Goal: Information Seeking & Learning: Learn about a topic

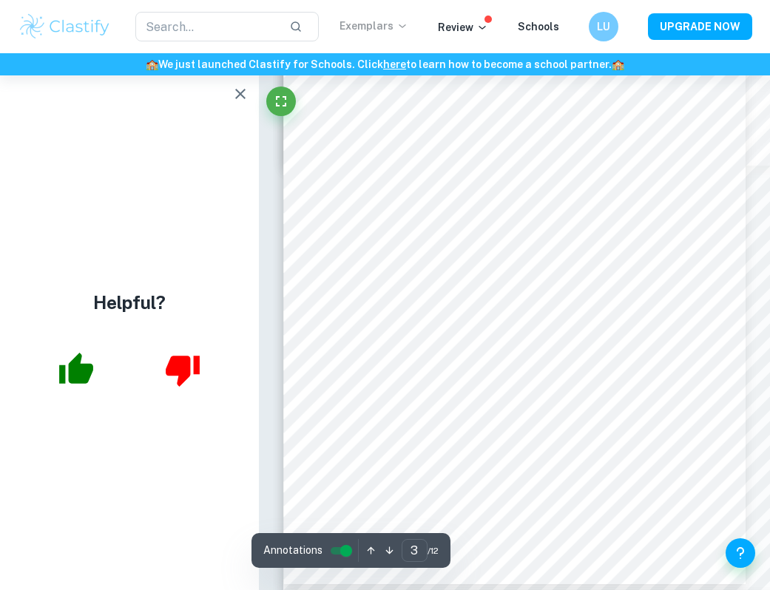
scroll to position [1637, 0]
click at [243, 87] on icon "button" at bounding box center [240, 94] width 18 height 18
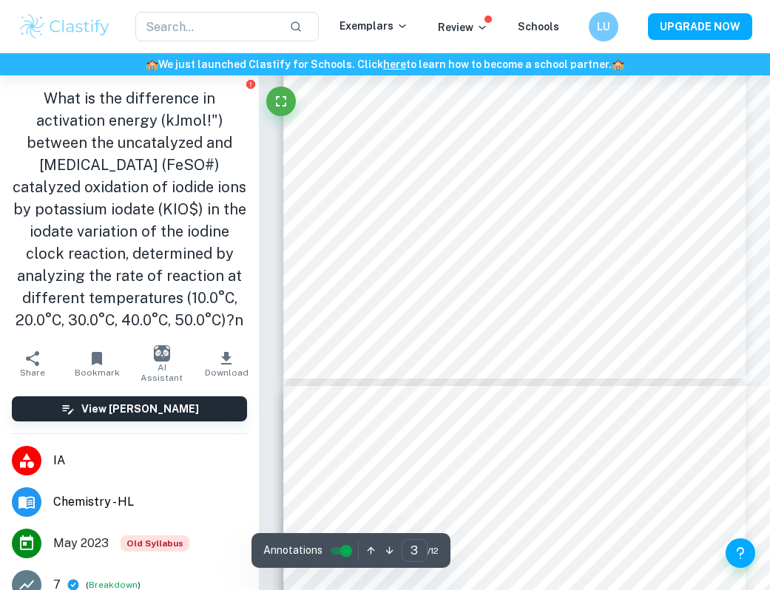
scroll to position [1839, 0]
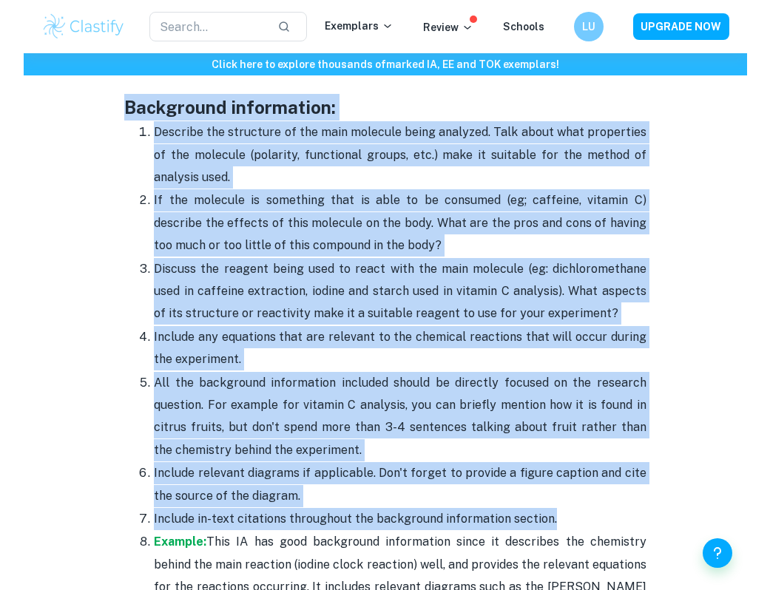
scroll to position [2004, 0]
